Goal: Information Seeking & Learning: Find specific fact

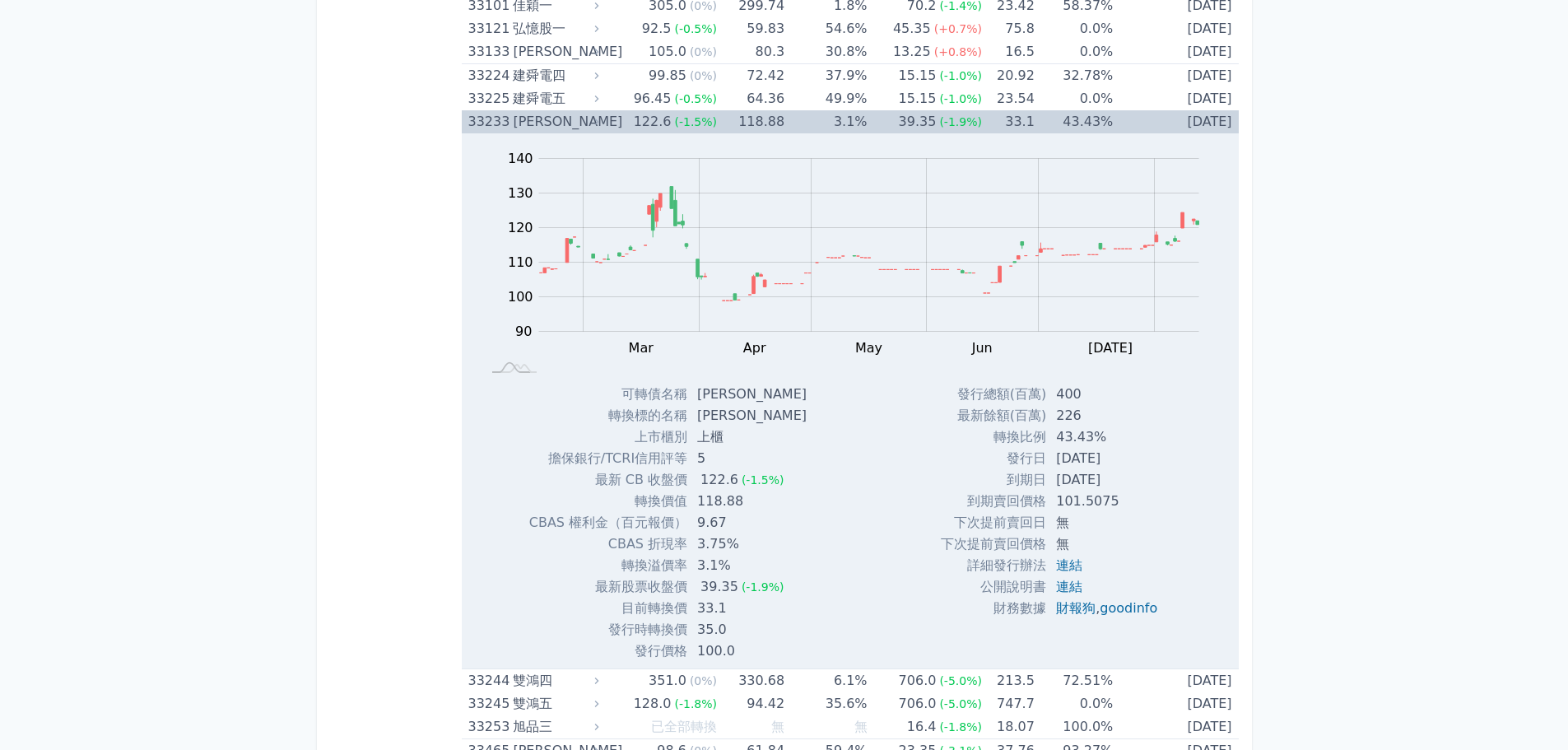
scroll to position [3206, 0]
drag, startPoint x: 1046, startPoint y: 452, endPoint x: 1143, endPoint y: 456, distance: 97.1
click at [1143, 456] on td "[DATE]" at bounding box center [1108, 457] width 124 height 21
drag, startPoint x: 1126, startPoint y: 476, endPoint x: 1045, endPoint y: 472, distance: 81.1
click at [1046, 472] on td "[DATE]" at bounding box center [1108, 479] width 124 height 21
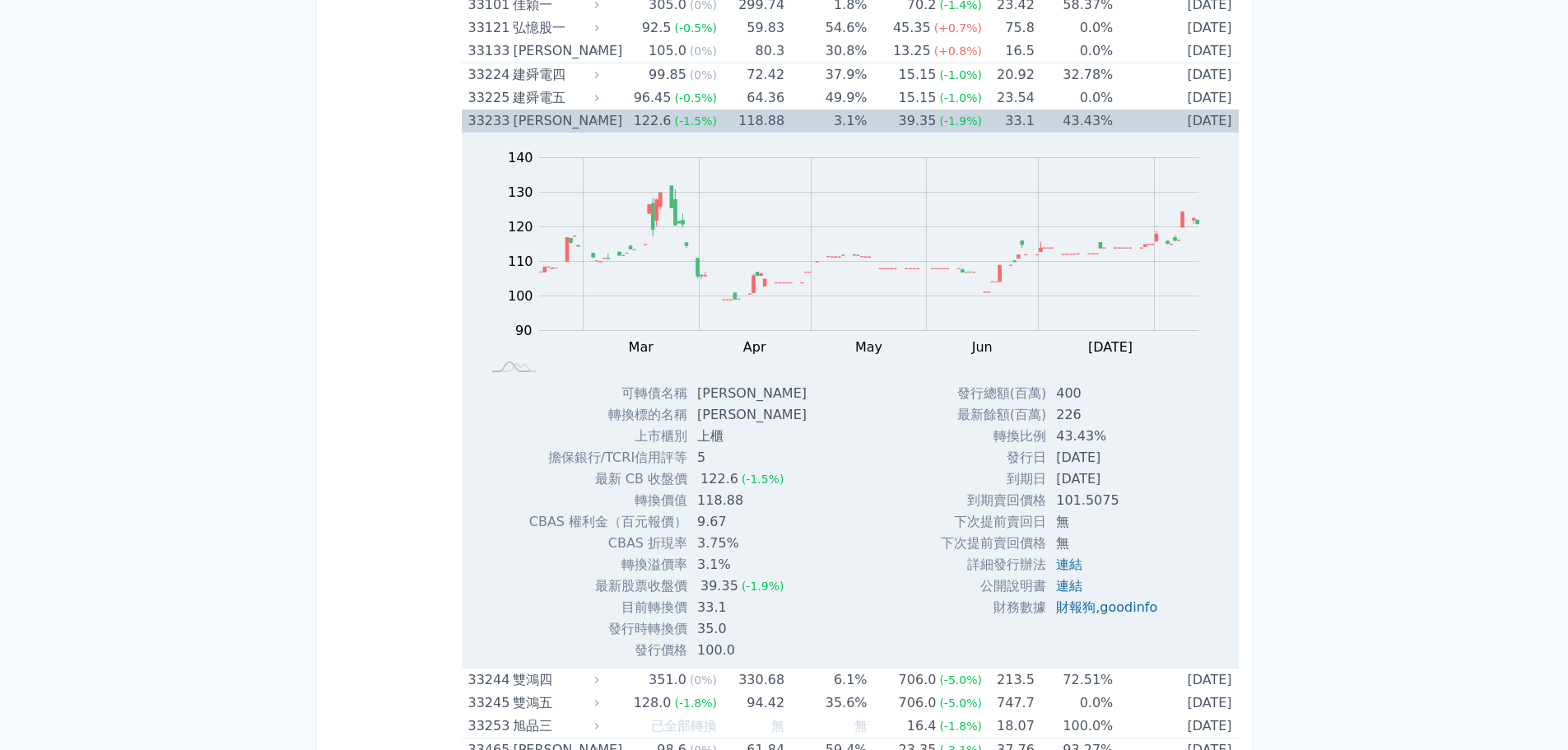
click at [1046, 472] on td "[DATE]" at bounding box center [1108, 479] width 124 height 21
drag, startPoint x: 1047, startPoint y: 396, endPoint x: 1104, endPoint y: 398, distance: 57.0
click at [1104, 398] on td "400" at bounding box center [1108, 393] width 124 height 21
drag, startPoint x: 703, startPoint y: 587, endPoint x: 741, endPoint y: 589, distance: 38.1
click at [741, 589] on td "39.35 (-1.9%)" at bounding box center [753, 586] width 133 height 21
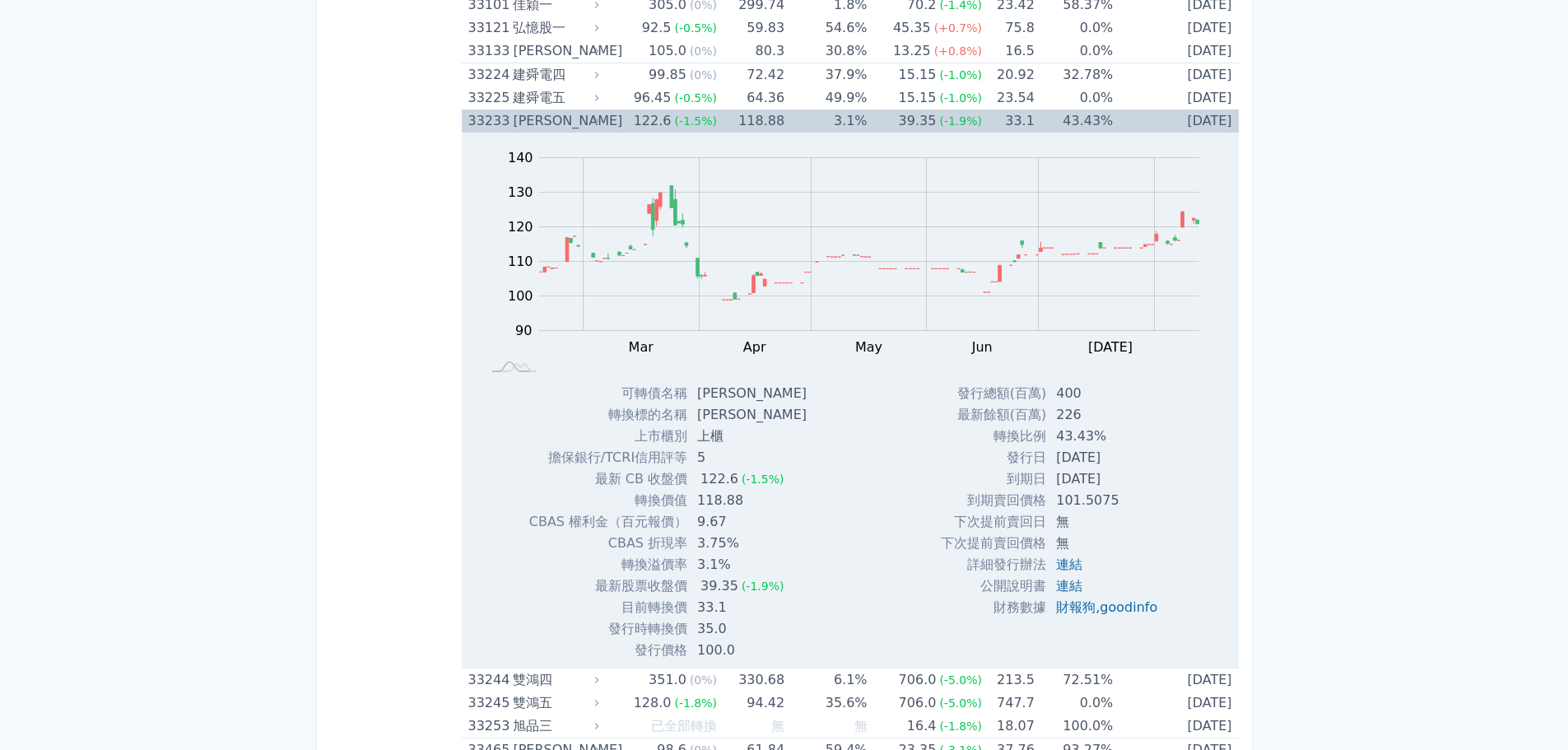
click at [928, 556] on div "發行總額(百萬) 400 最新餘額(百萬) 226 轉換比例 43.43% 發行日 [DATE] 到期日 [DATE] 101.5075" at bounding box center [1056, 522] width 269 height 279
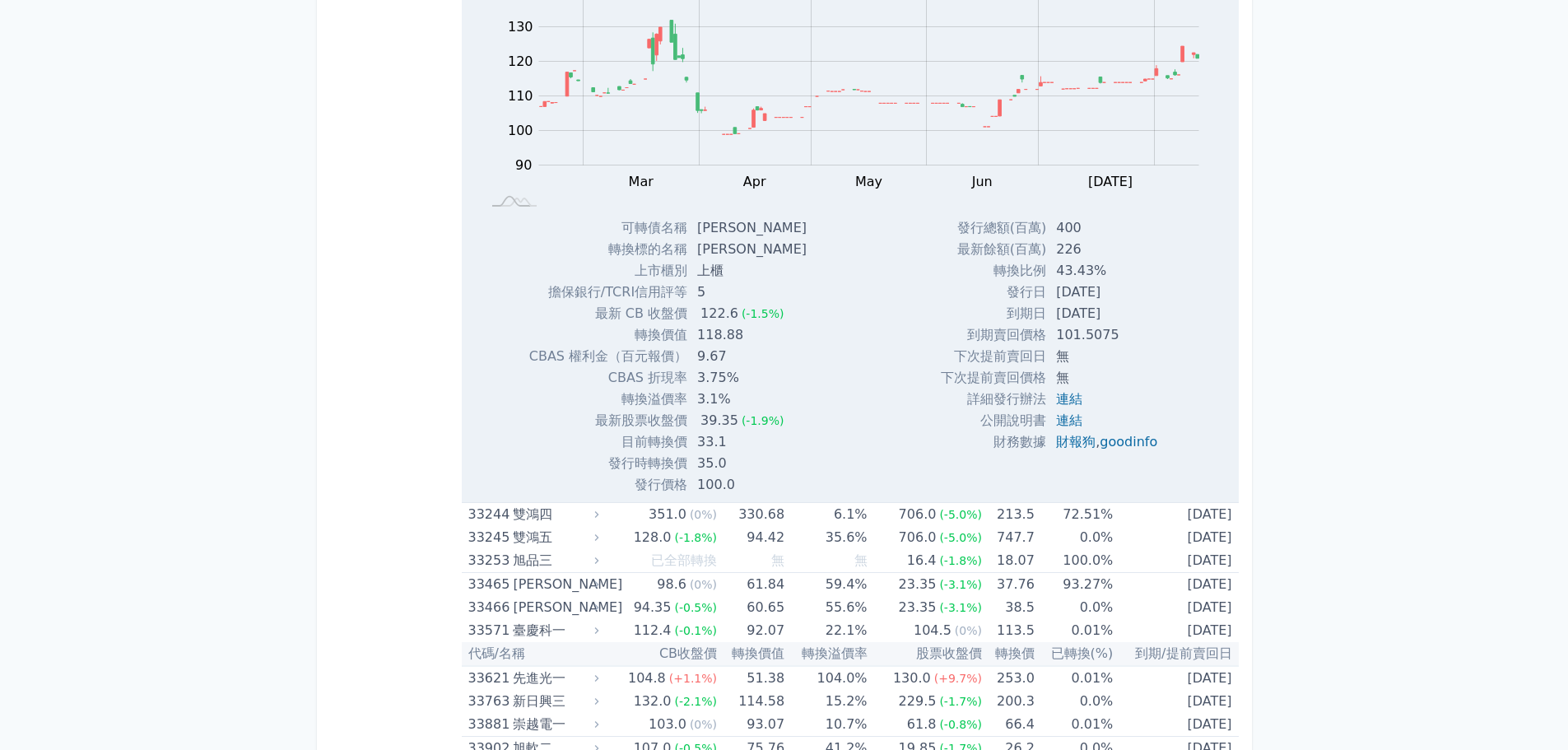
scroll to position [3373, 0]
